Goal: Navigation & Orientation: Find specific page/section

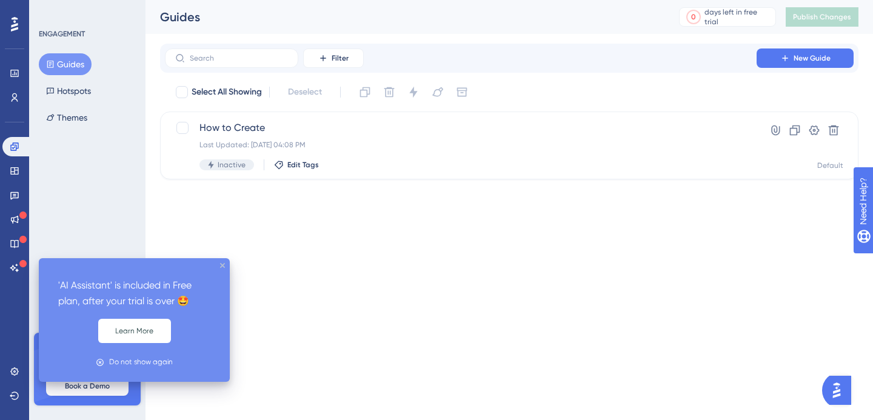
click at [222, 266] on icon "close tooltip" at bounding box center [222, 265] width 5 height 5
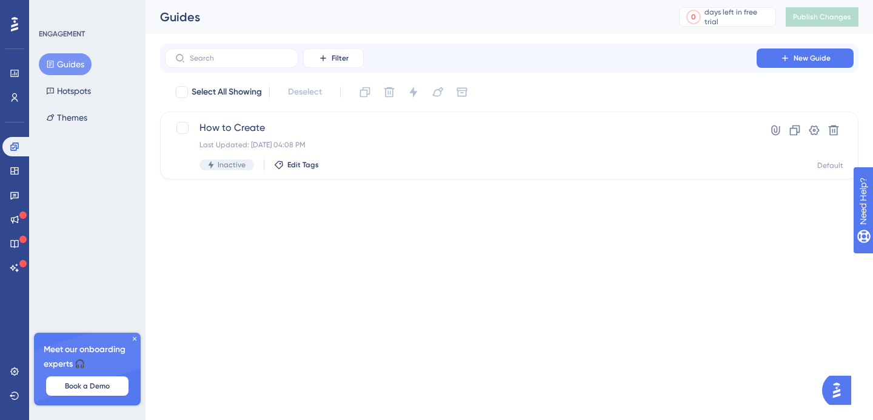
click at [135, 337] on icon at bounding box center [134, 338] width 7 height 7
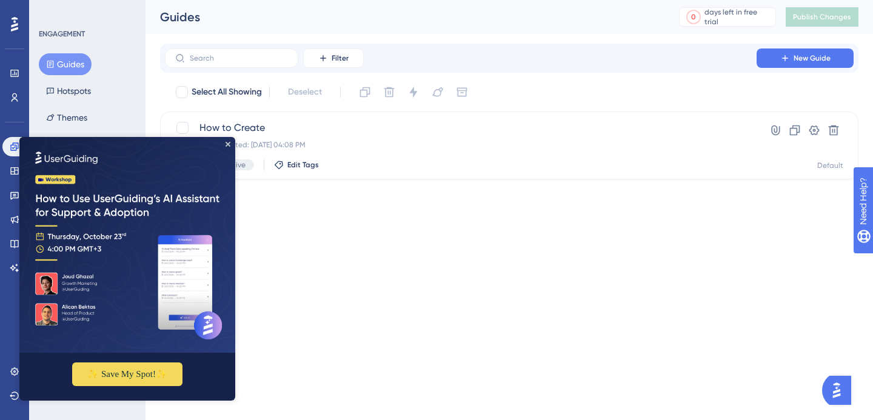
click at [25, 243] on img at bounding box center [127, 245] width 216 height 216
click at [228, 140] on img at bounding box center [127, 245] width 216 height 216
click at [230, 144] on icon "Close Preview" at bounding box center [227, 144] width 5 height 5
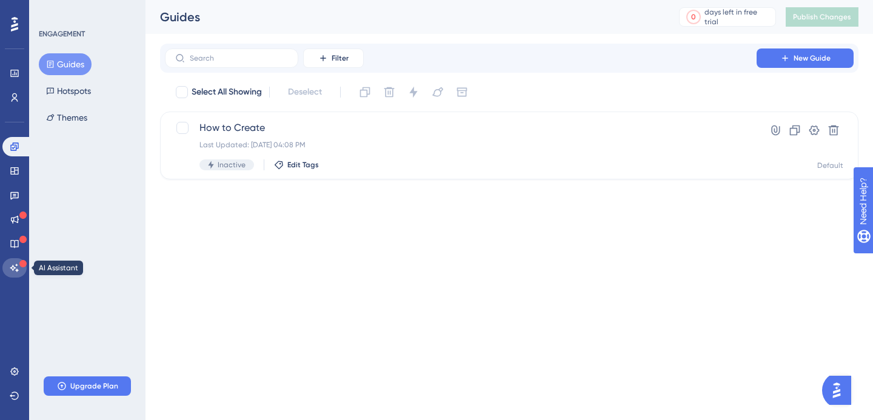
click at [16, 261] on link at bounding box center [14, 267] width 24 height 19
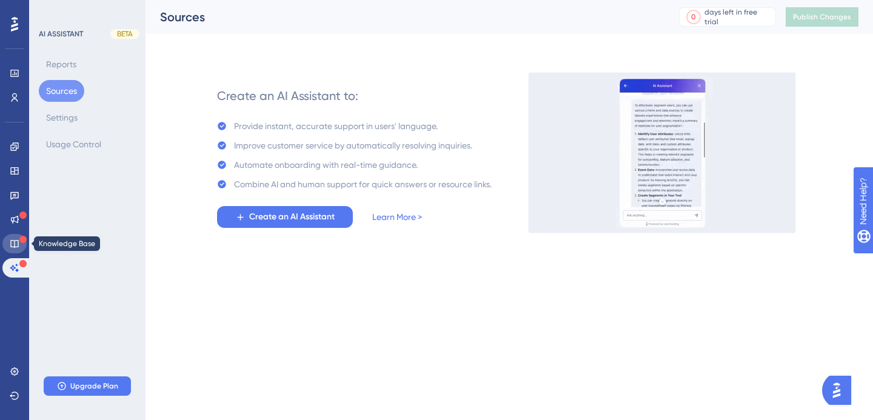
click at [15, 244] on icon at bounding box center [14, 244] width 8 height 8
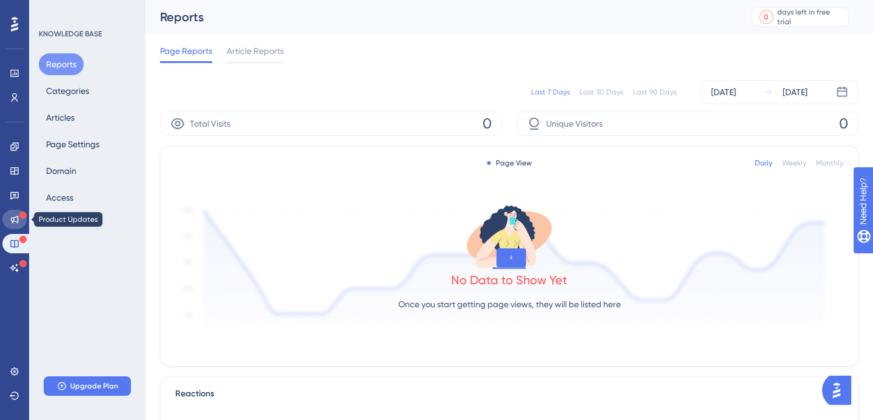
click at [17, 222] on icon at bounding box center [15, 220] width 10 height 10
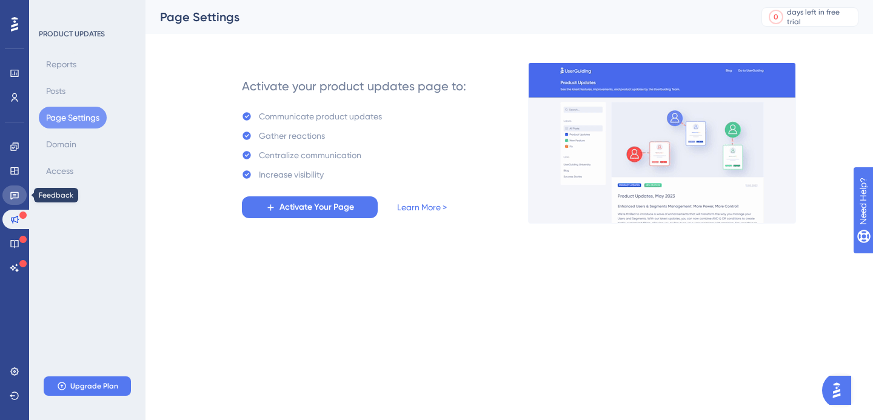
click at [21, 194] on link at bounding box center [14, 194] width 24 height 19
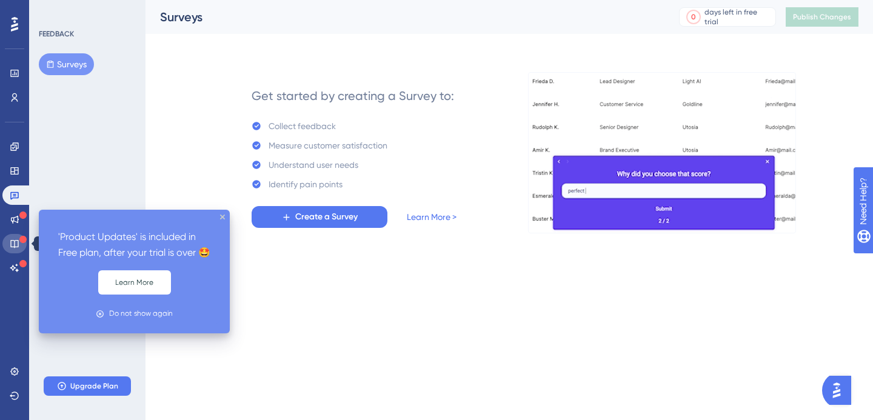
click at [15, 240] on icon at bounding box center [14, 244] width 8 height 8
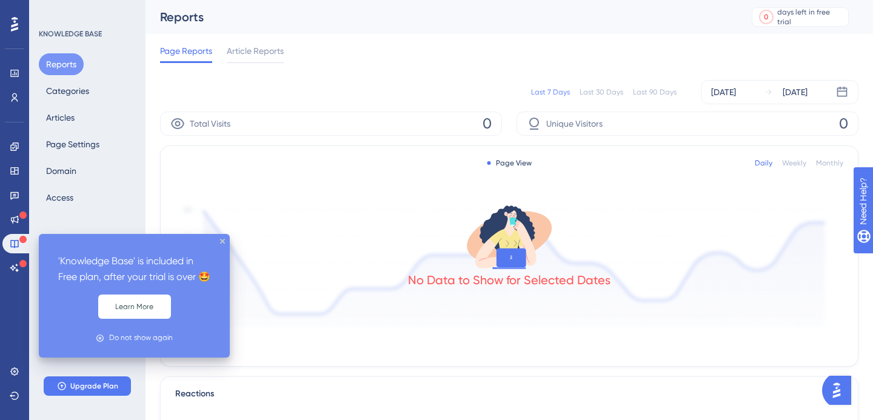
click at [225, 240] on div "'Knowledge Base' is included in Free plan, after your trial is over 🤩 Learn Mor…" at bounding box center [134, 296] width 191 height 124
click at [222, 242] on icon "close tooltip" at bounding box center [222, 241] width 5 height 5
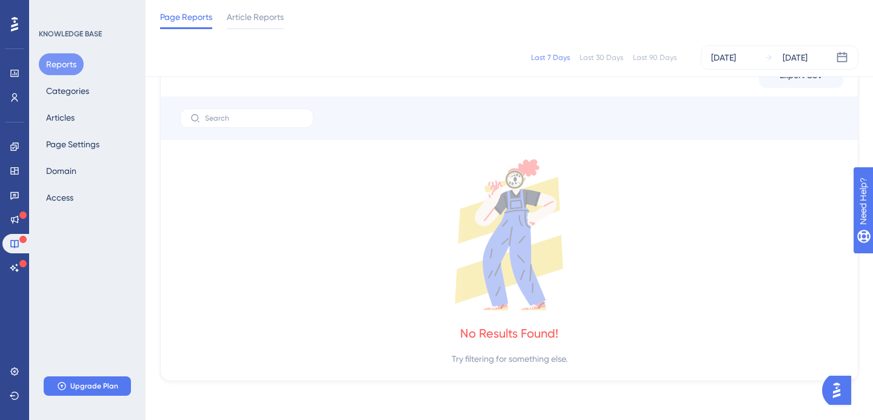
scroll to position [1, 0]
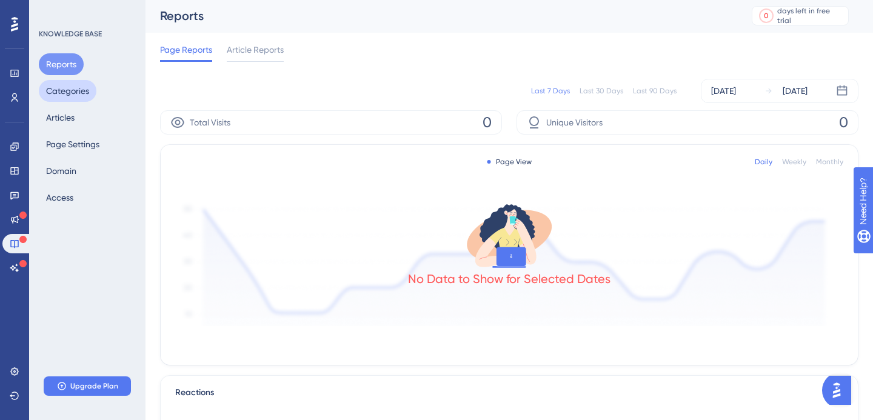
click at [72, 85] on button "Categories" at bounding box center [68, 91] width 58 height 22
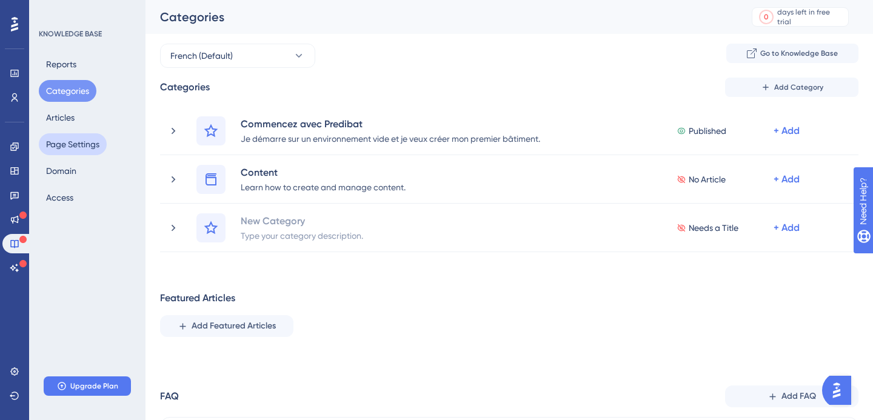
click at [70, 144] on button "Page Settings" at bounding box center [73, 144] width 68 height 22
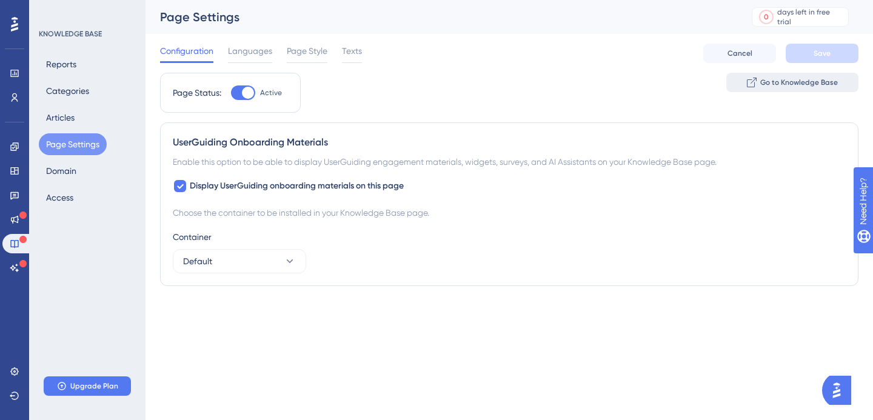
click at [774, 82] on span "Go to Knowledge Base" at bounding box center [799, 83] width 78 height 10
